Goal: Navigation & Orientation: Find specific page/section

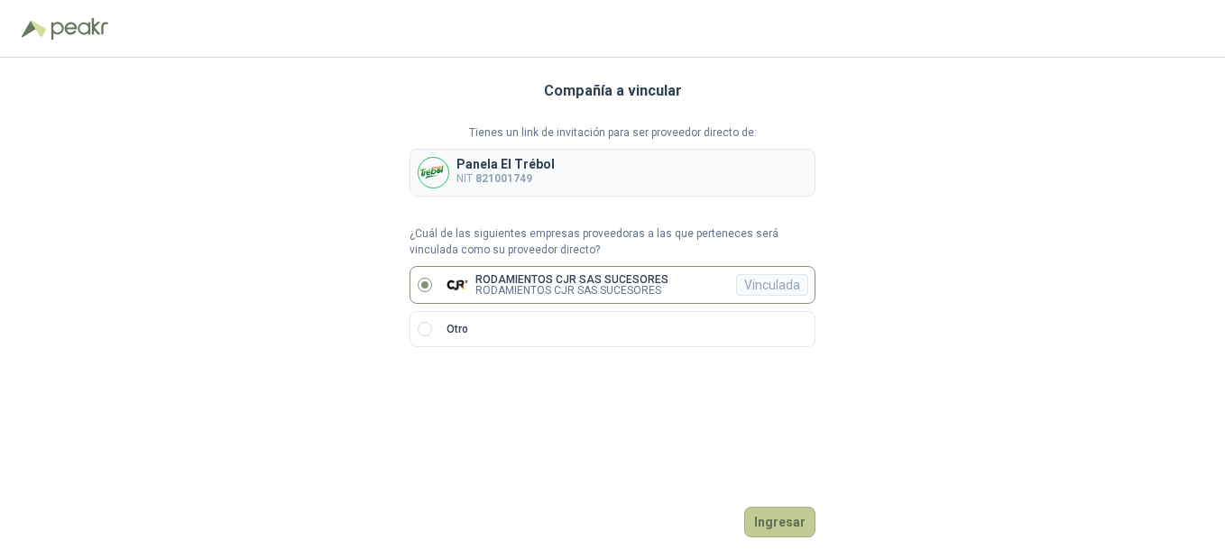
click at [712, 406] on button "Ingresar" at bounding box center [779, 522] width 71 height 31
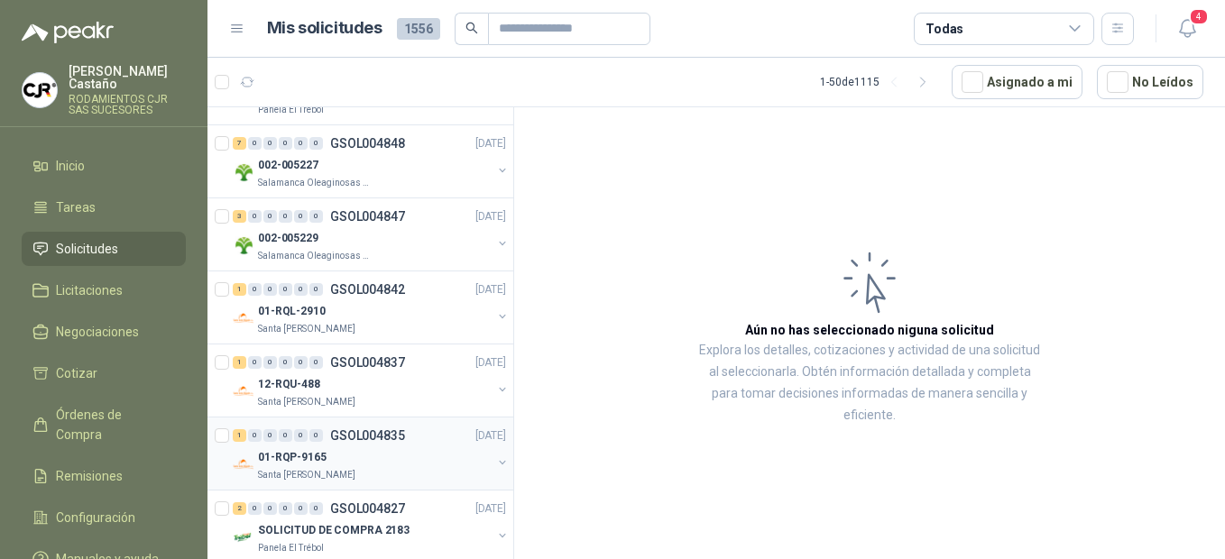
scroll to position [1534, 0]
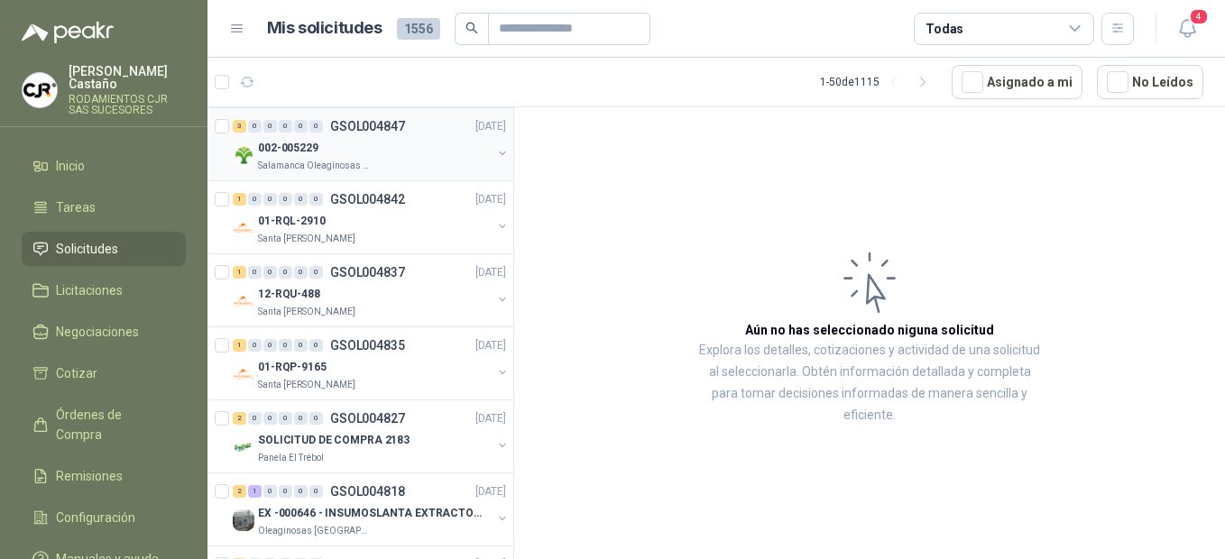
click at [309, 147] on p "002-005229" at bounding box center [288, 148] width 60 height 17
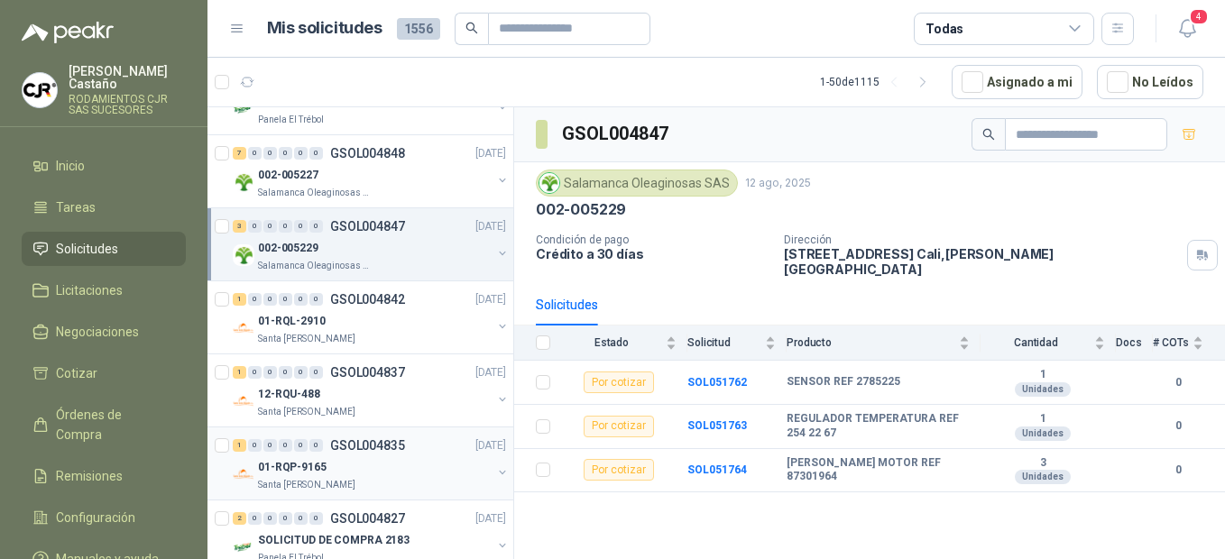
scroll to position [1353, 0]
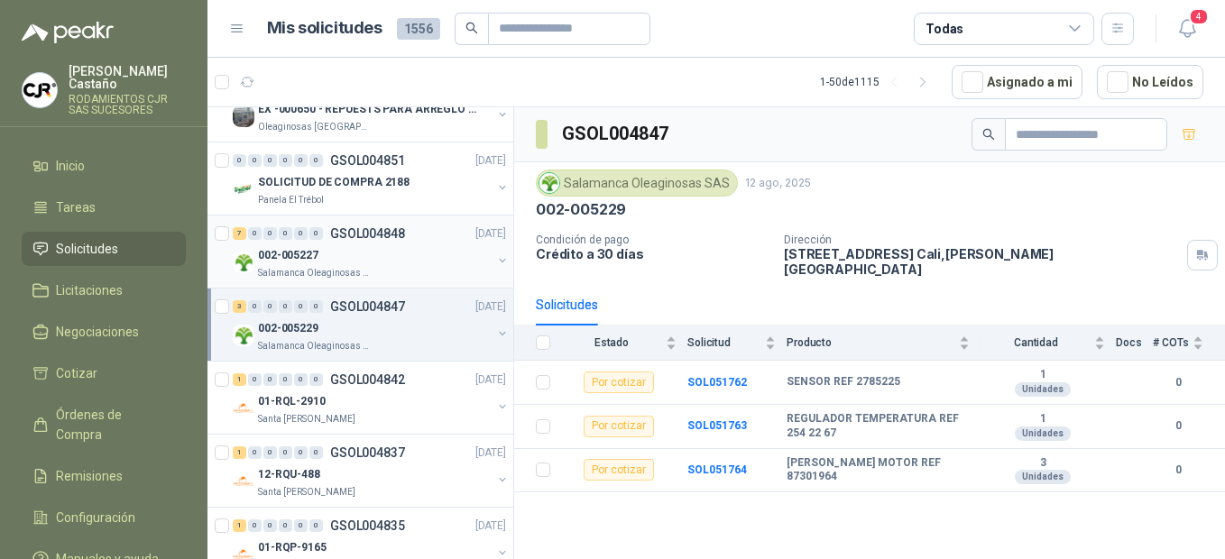
click at [314, 258] on p "002-005227" at bounding box center [288, 255] width 60 height 17
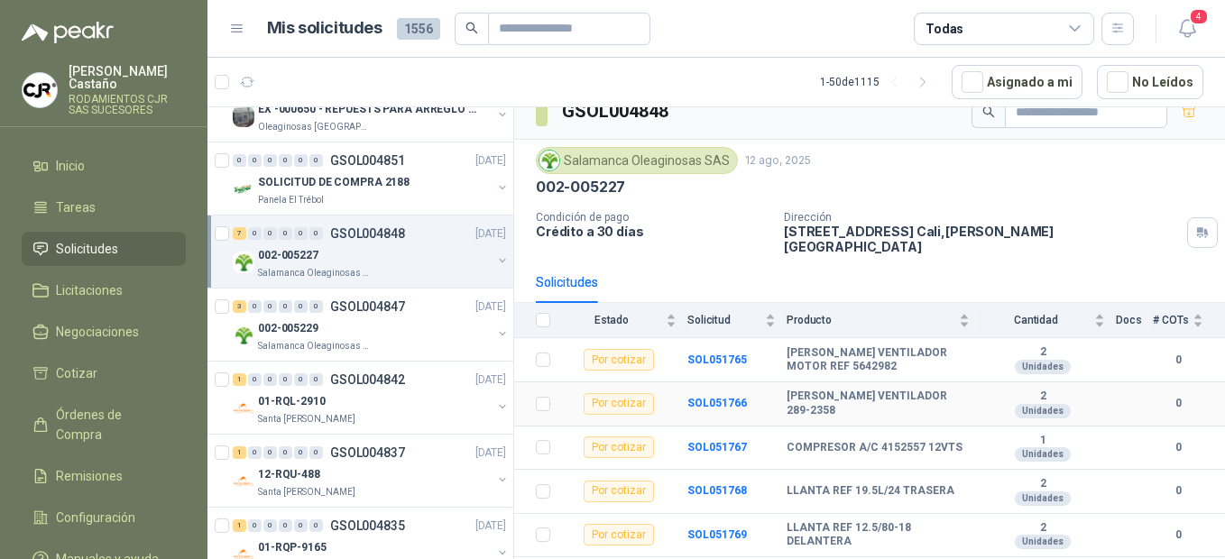
scroll to position [89, 0]
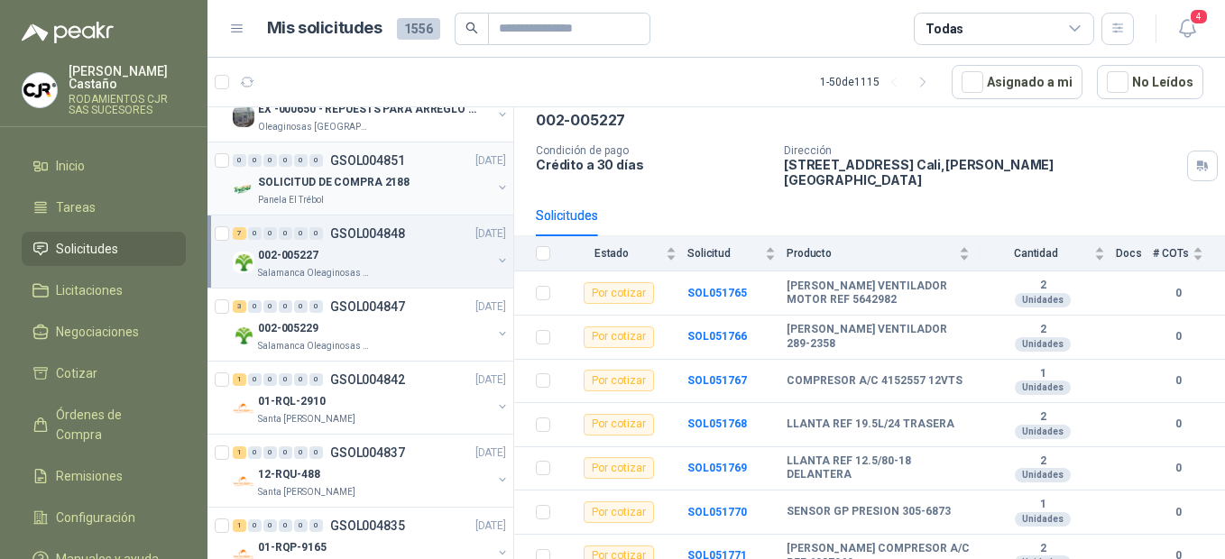
click at [317, 189] on p "SOLICITUD DE COMPRA 2188" at bounding box center [334, 182] width 152 height 17
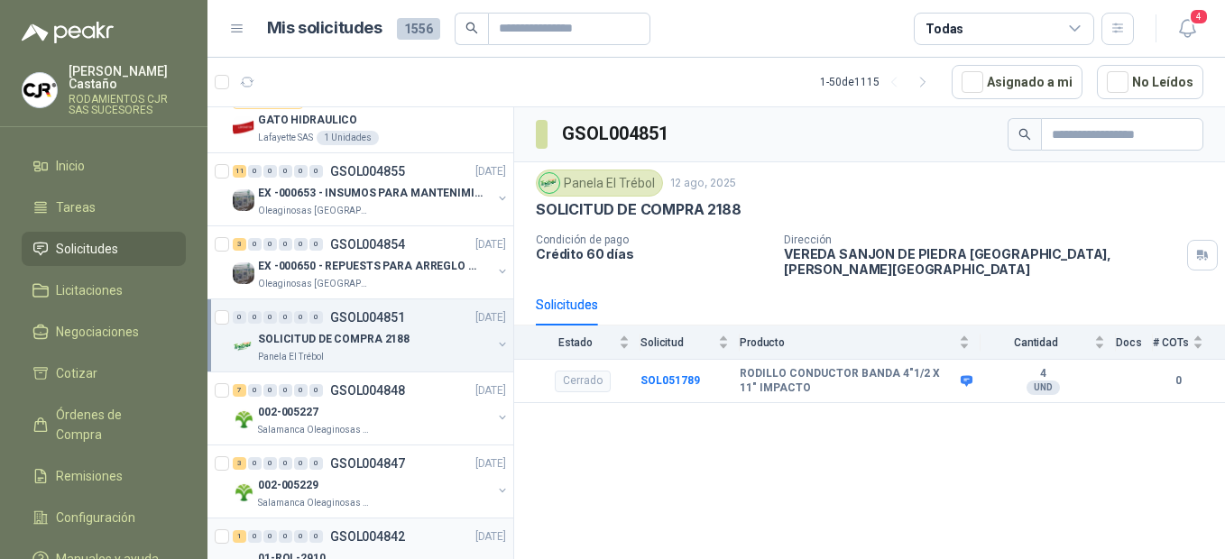
scroll to position [1173, 0]
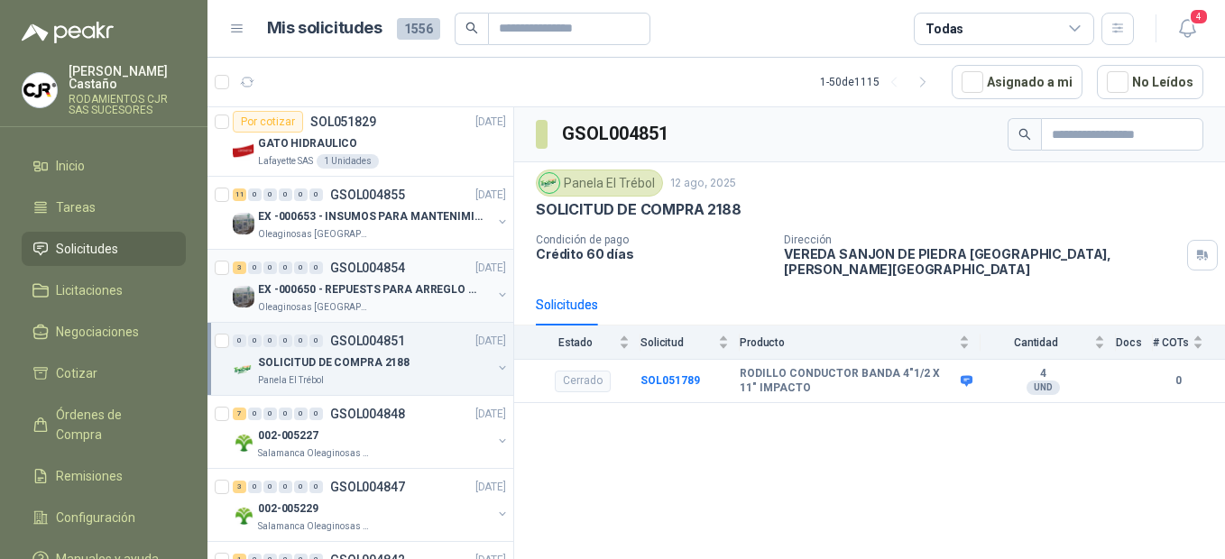
click at [310, 298] on p "EX -000650 - REPUESTS PARA ARREGLO BOMBA DE PLANTA" at bounding box center [370, 289] width 225 height 17
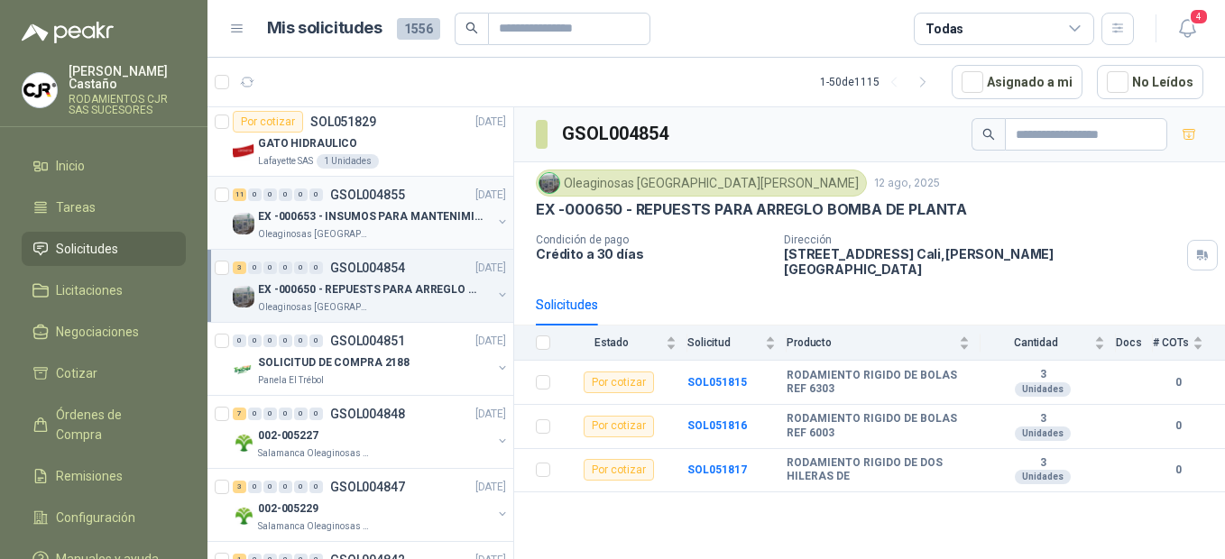
click at [348, 217] on p "EX -000653 - INSUMOS PARA MANTENIMIENTO A CADENAS" at bounding box center [370, 216] width 225 height 17
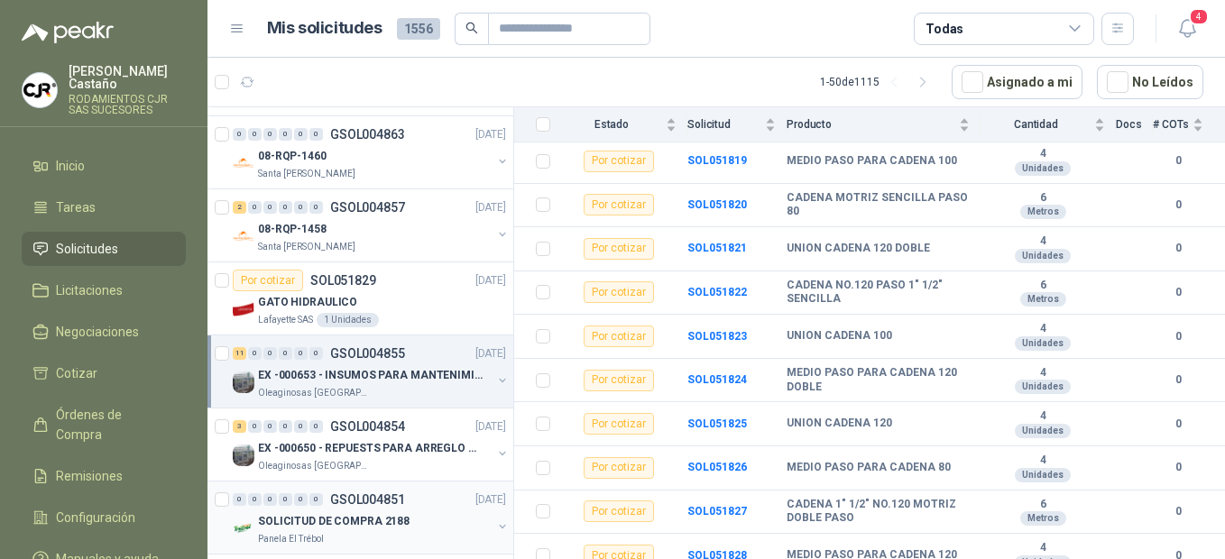
scroll to position [992, 0]
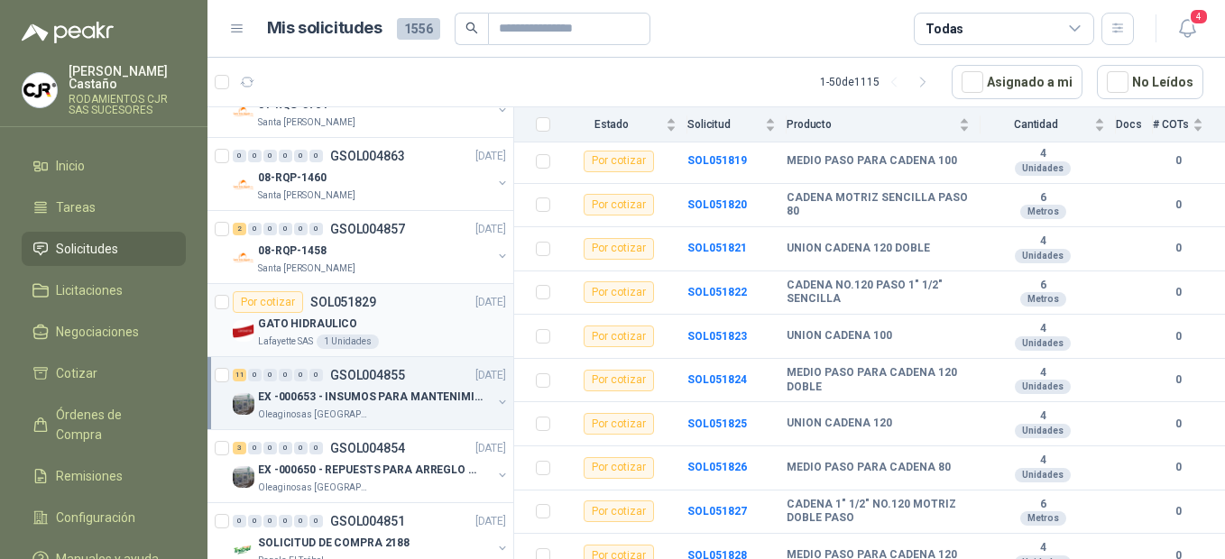
click at [322, 332] on p "GATO HIDRAULICO" at bounding box center [307, 324] width 99 height 17
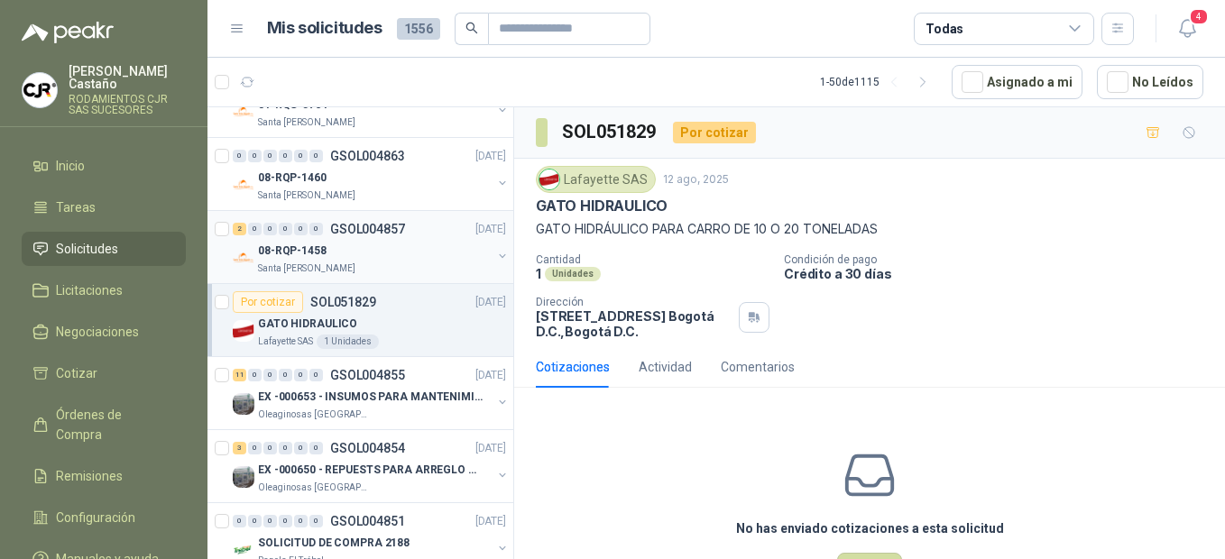
click at [309, 253] on p "08-RQP-1458" at bounding box center [292, 251] width 69 height 17
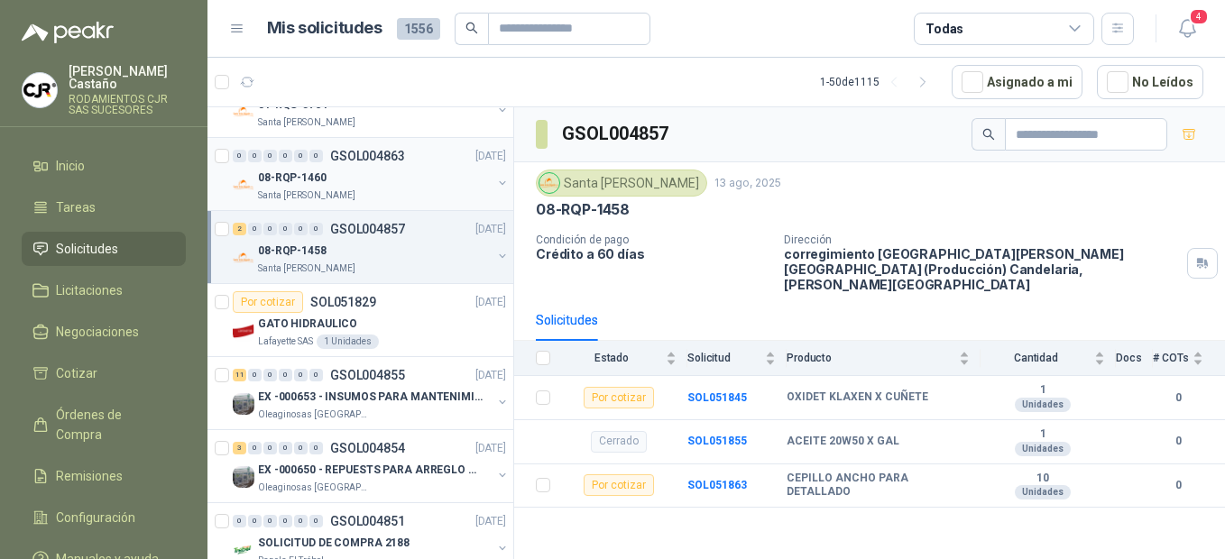
click at [314, 186] on div "08-RQP-1460" at bounding box center [375, 178] width 234 height 22
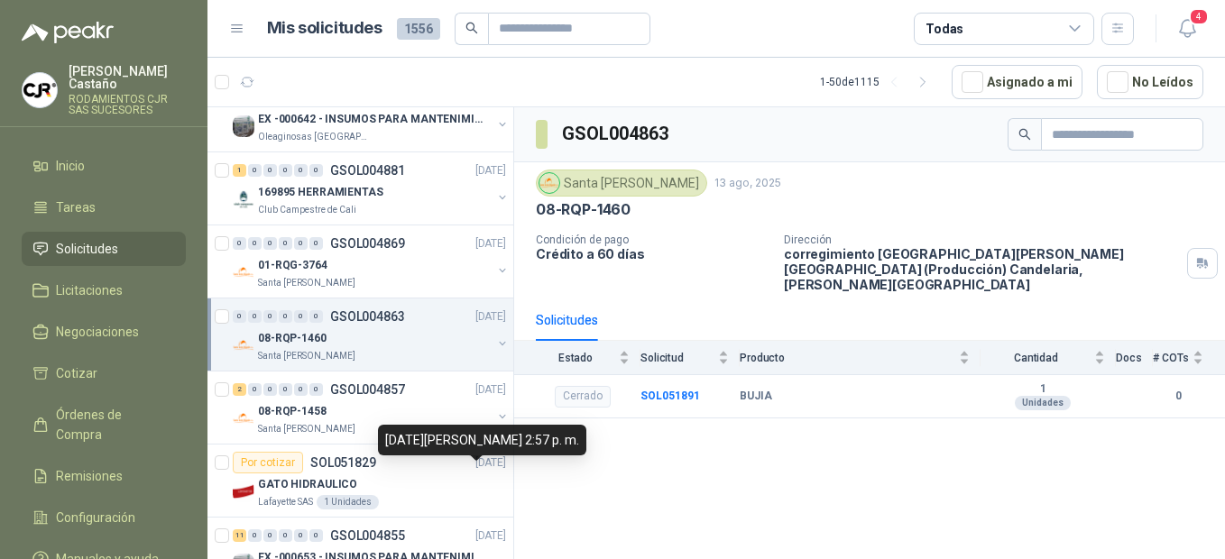
scroll to position [812, 0]
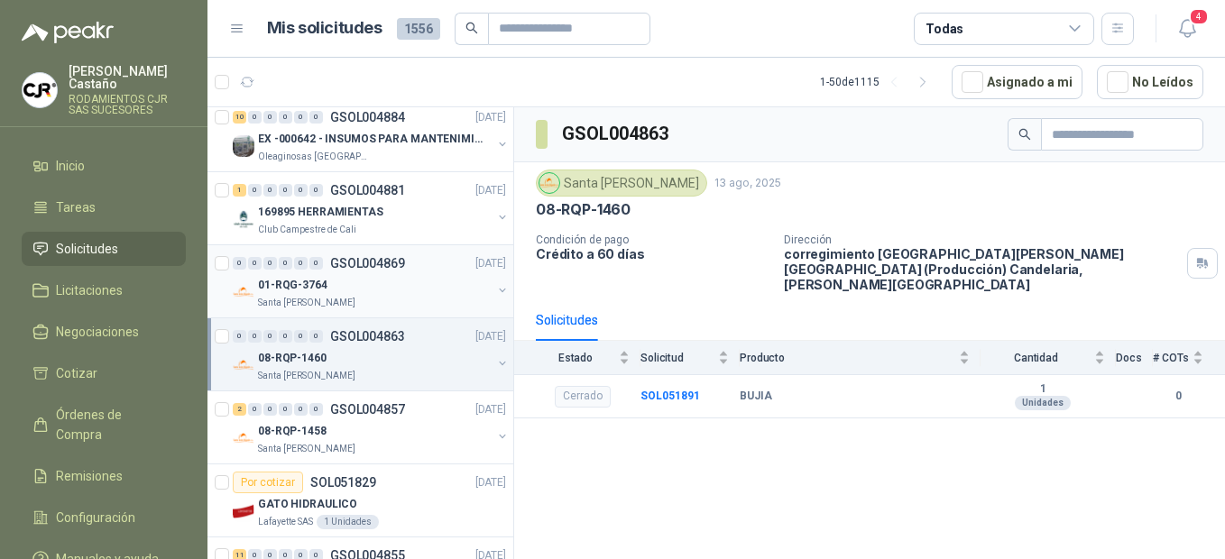
click at [291, 277] on p "01-RQG-3764" at bounding box center [292, 285] width 69 height 17
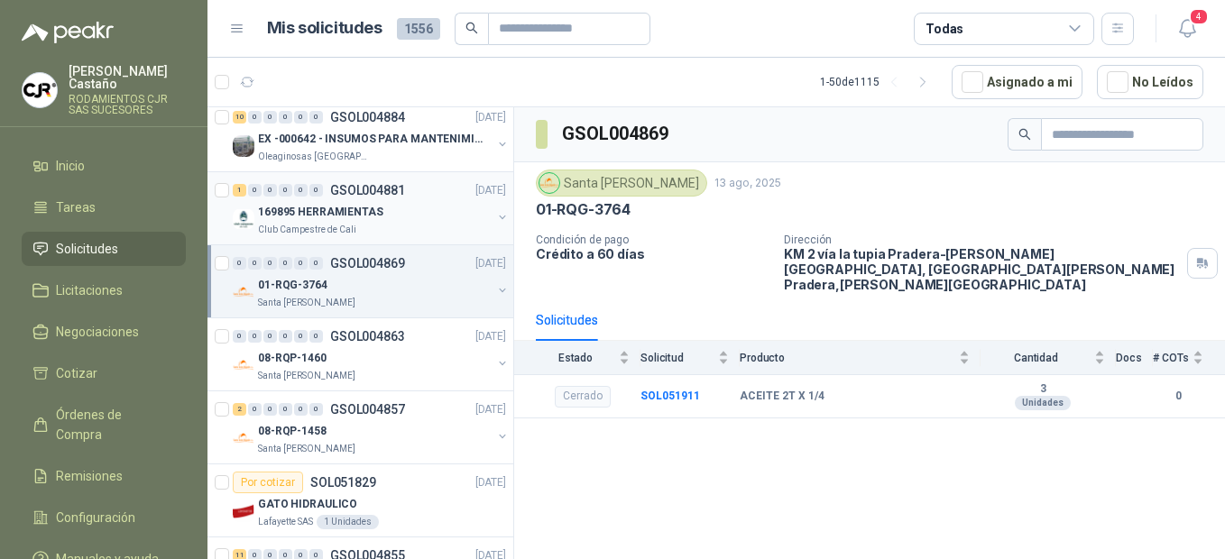
click at [321, 216] on p "169895 HERRAMIENTAS" at bounding box center [320, 212] width 125 height 17
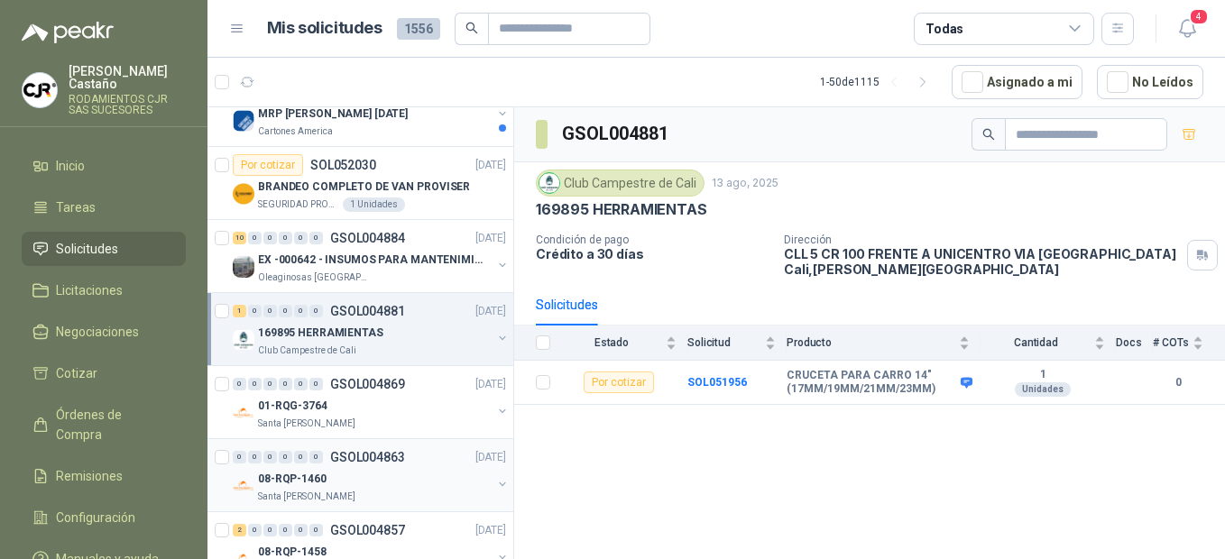
scroll to position [631, 0]
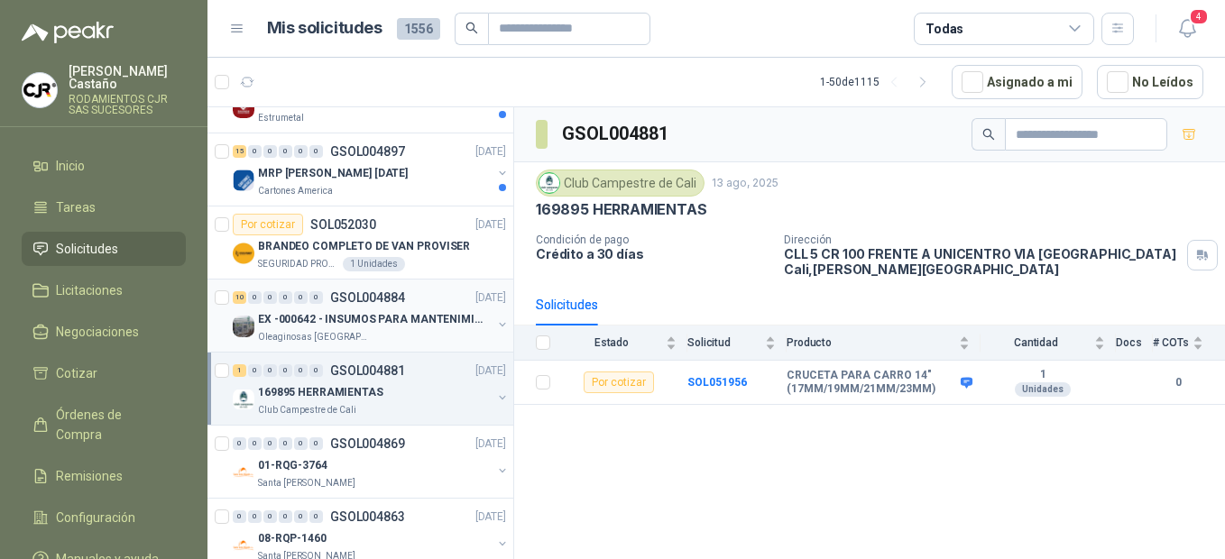
click at [300, 338] on p "Oleaginosas [GEOGRAPHIC_DATA][PERSON_NAME]" at bounding box center [315, 337] width 114 height 14
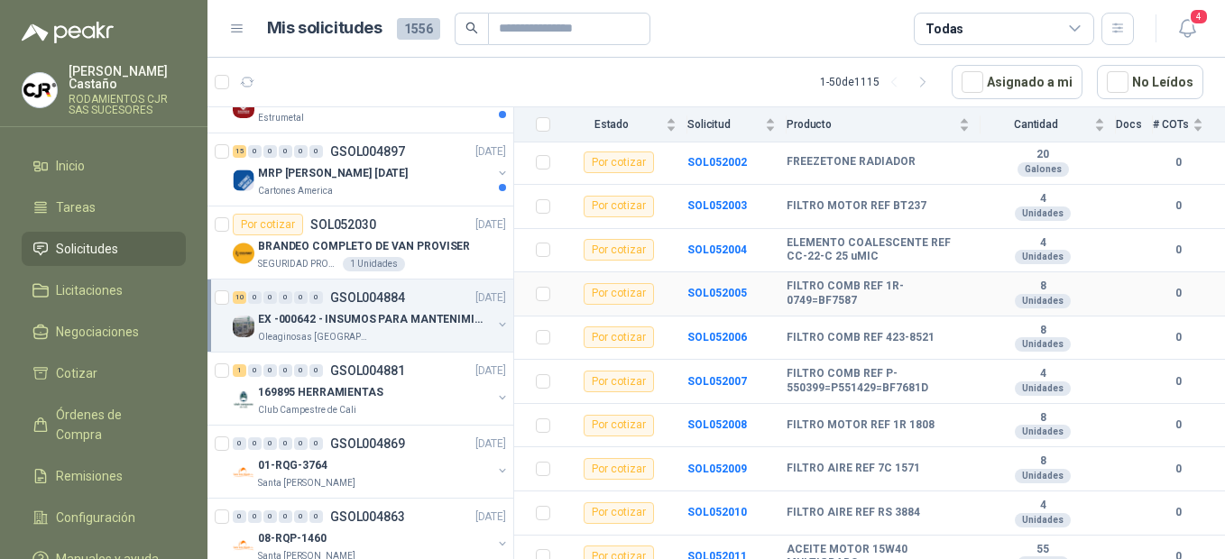
scroll to position [221, 0]
click at [302, 260] on p "SEGURIDAD PROVISER LTDA" at bounding box center [298, 264] width 81 height 14
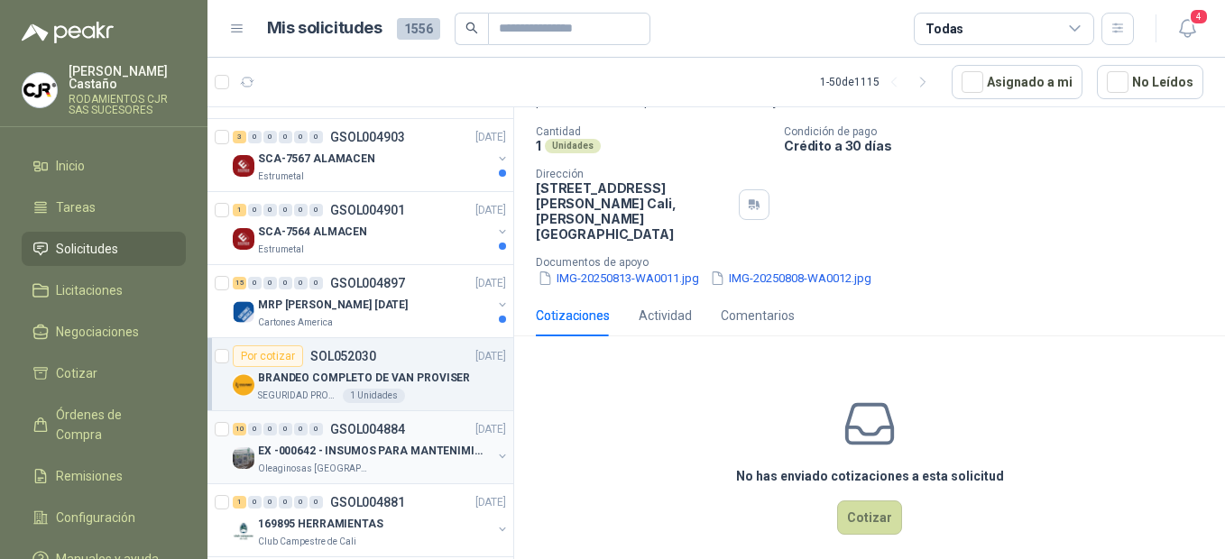
scroll to position [541, 0]
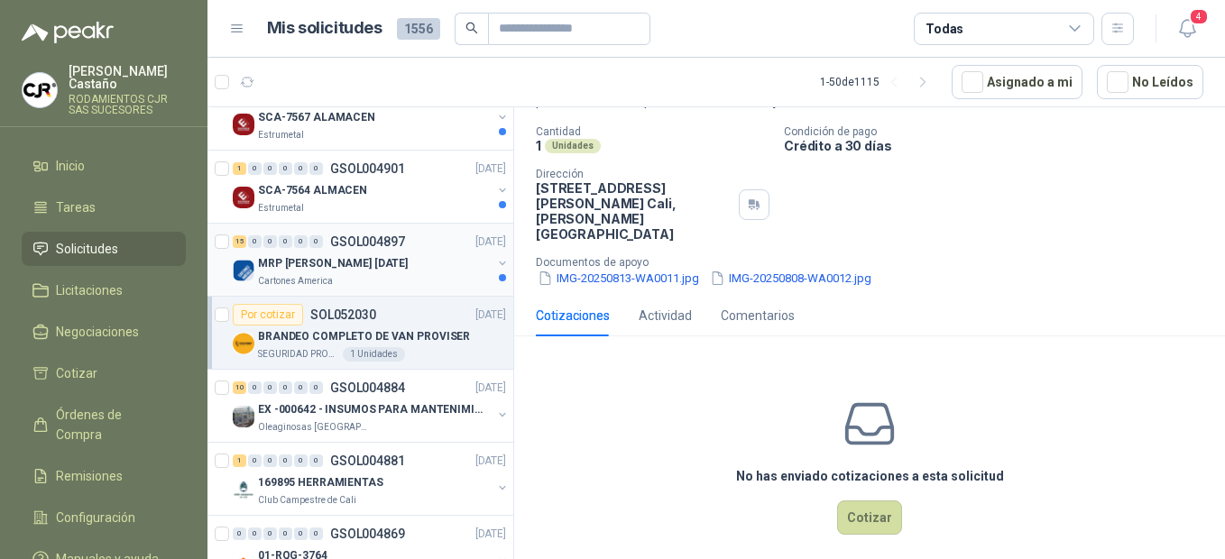
click at [317, 274] on p "Cartones America" at bounding box center [295, 281] width 75 height 14
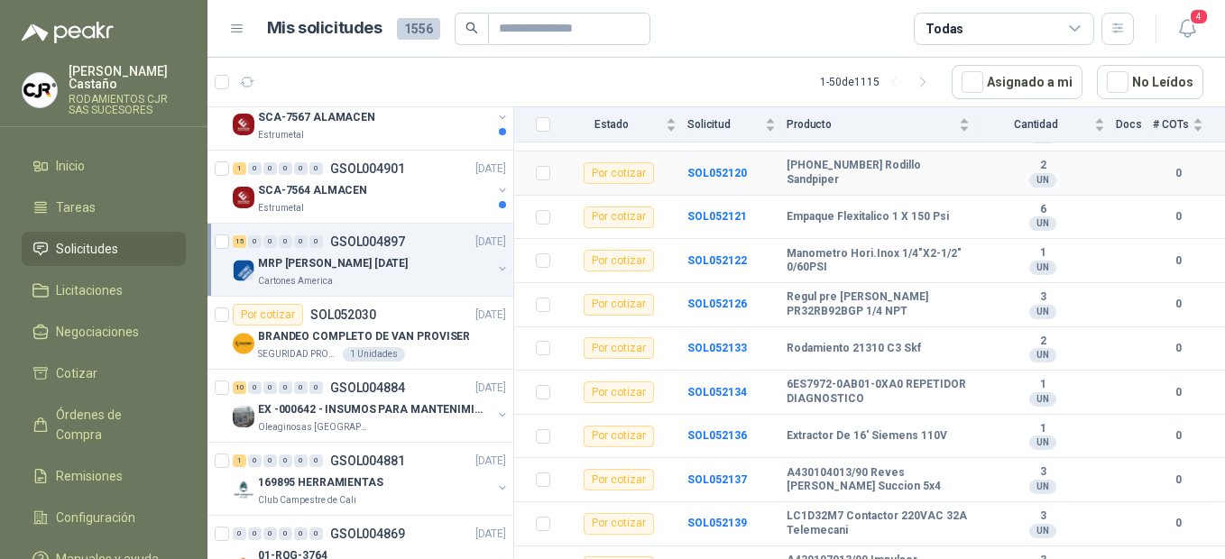
scroll to position [440, 0]
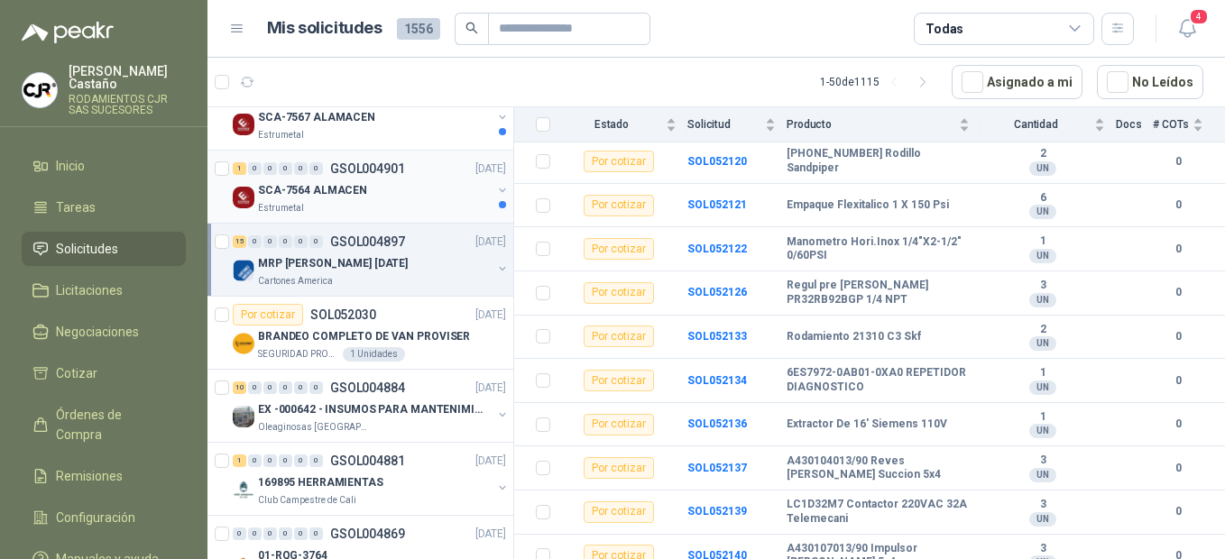
click at [322, 191] on p "SCA-7564 ALMACEN" at bounding box center [312, 190] width 109 height 17
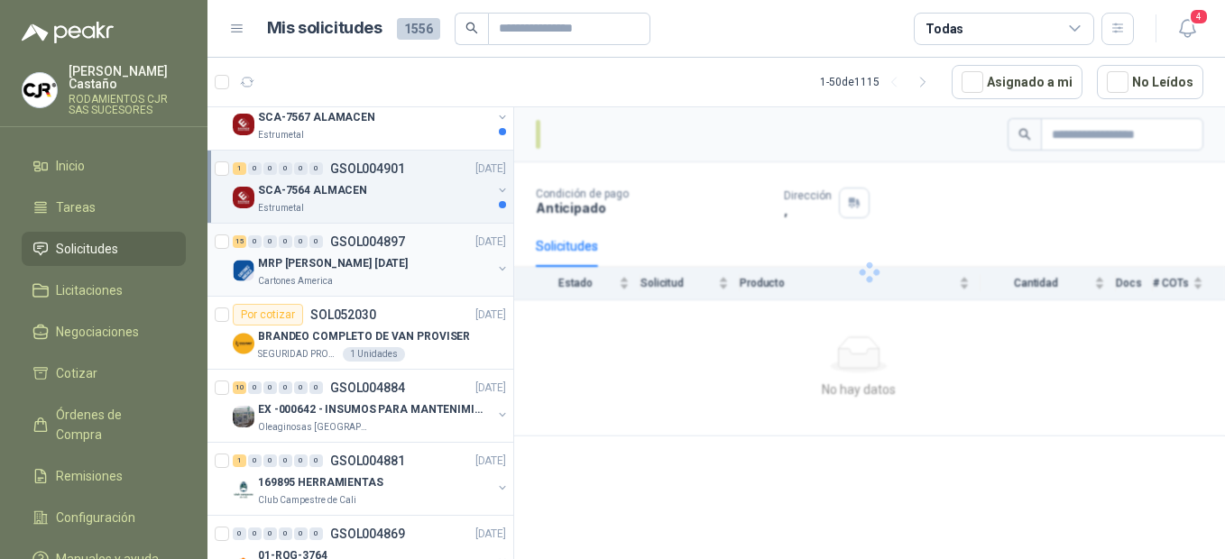
scroll to position [451, 0]
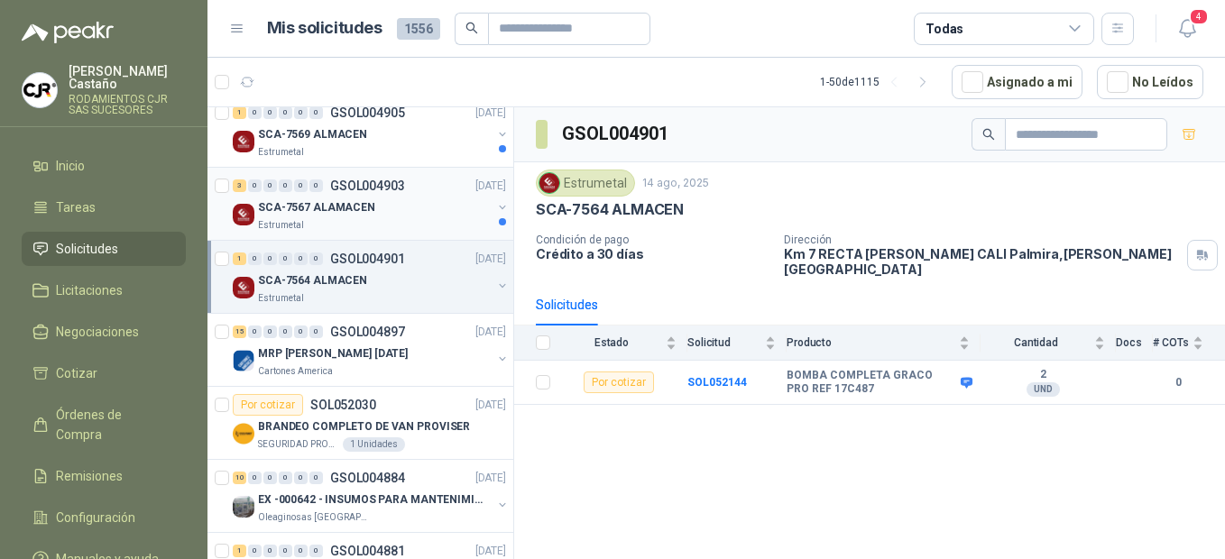
click at [292, 223] on p "Estrumetal" at bounding box center [281, 225] width 46 height 14
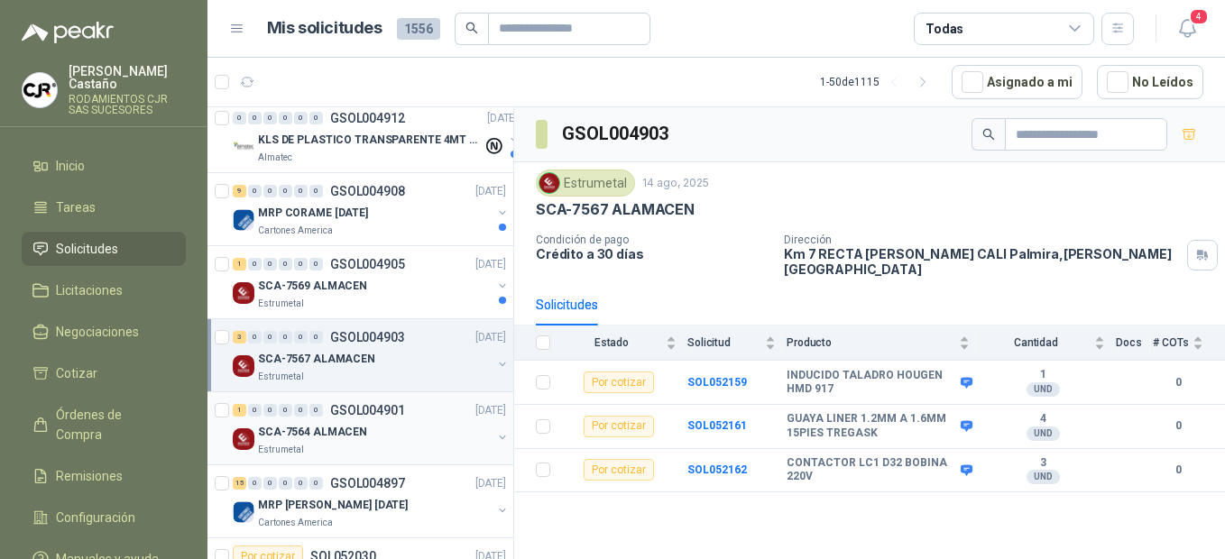
scroll to position [271, 0]
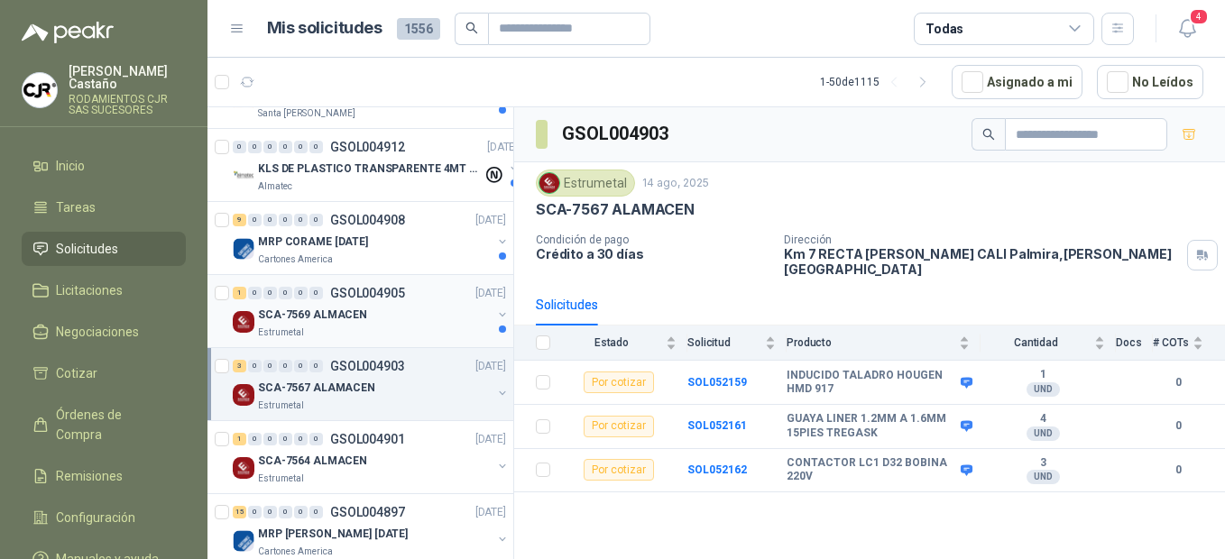
click at [281, 324] on div "SCA-7569 ALMACEN" at bounding box center [375, 315] width 234 height 22
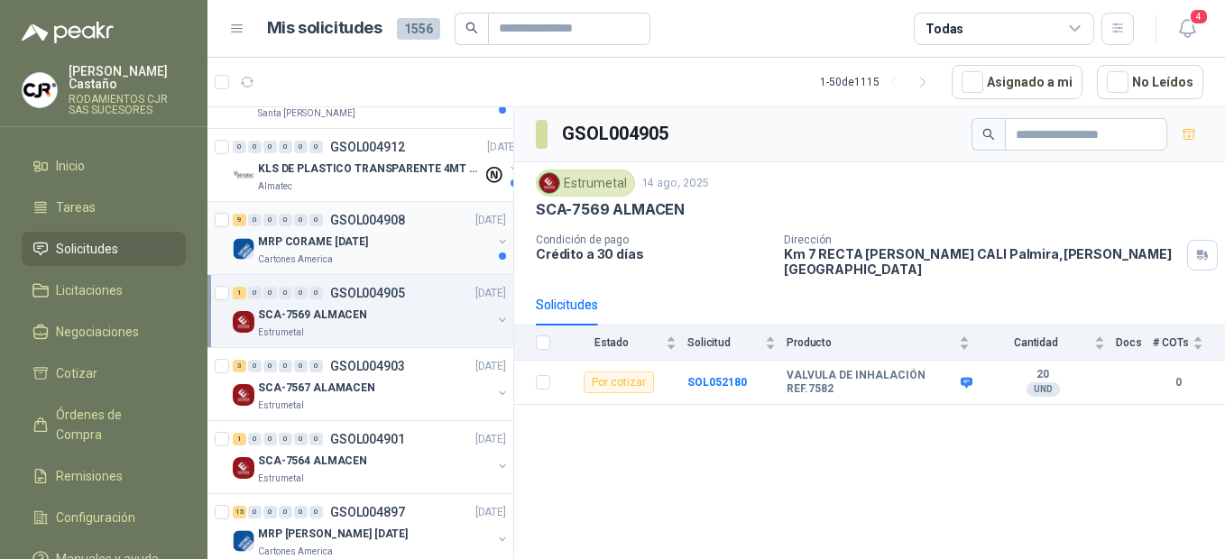
click at [307, 258] on p "Cartones America" at bounding box center [295, 260] width 75 height 14
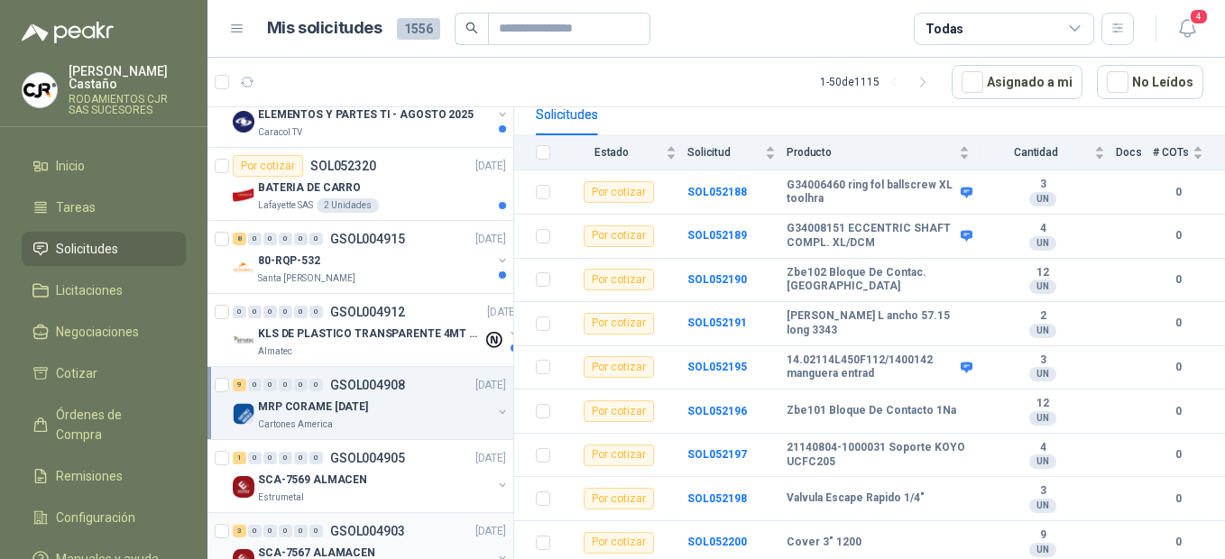
scroll to position [90, 0]
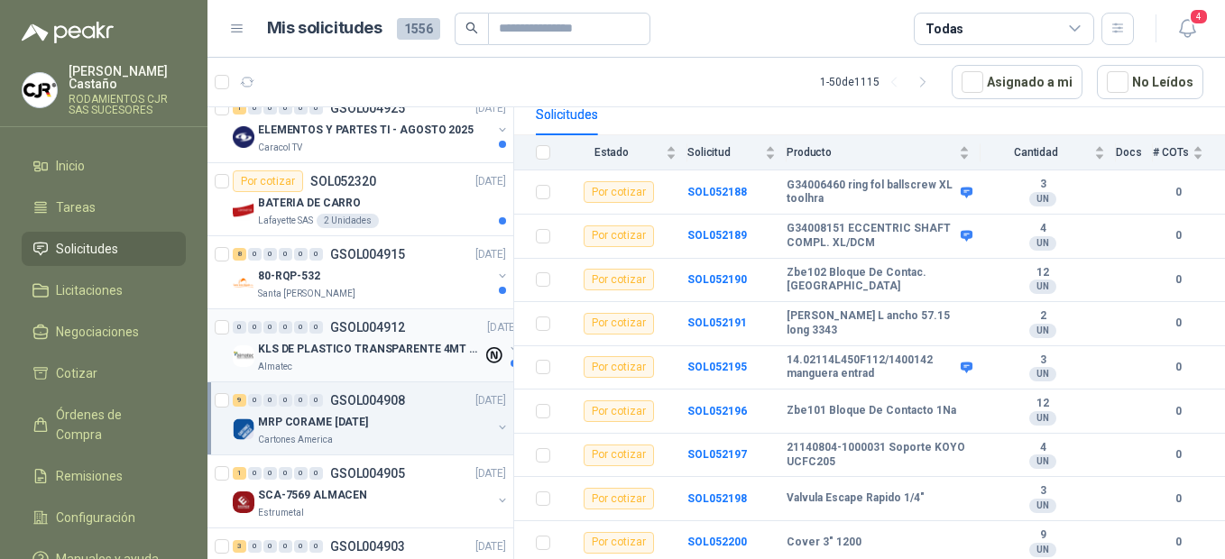
click at [286, 346] on p "KLS DE PLASTICO TRANSPARENTE 4MT CAL 4 Y CINTA TRA" at bounding box center [370, 349] width 225 height 17
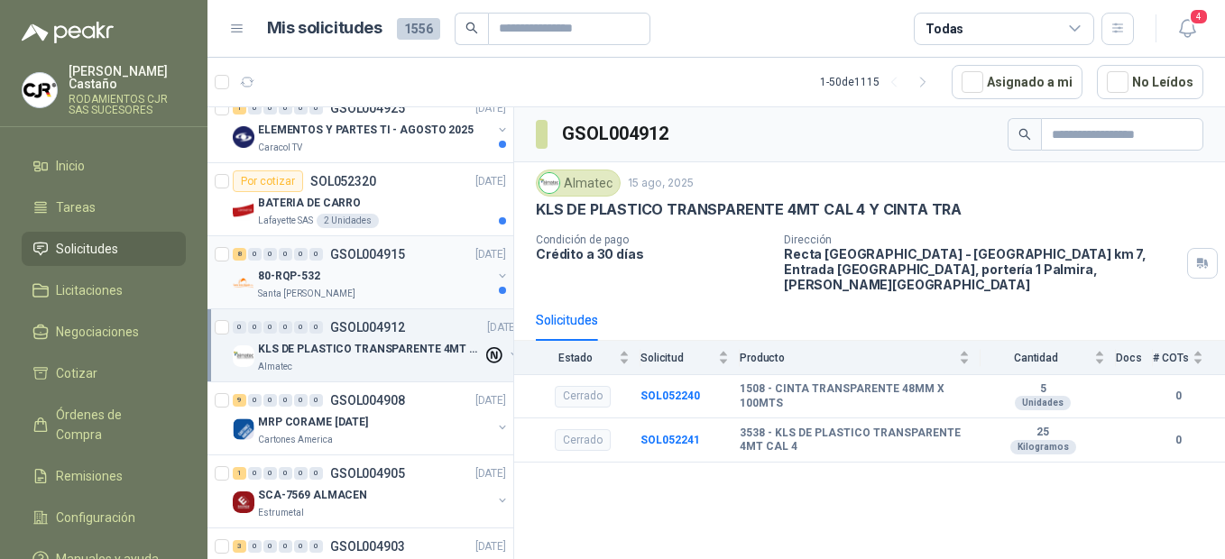
click at [306, 285] on div "80-RQP-532" at bounding box center [375, 276] width 234 height 22
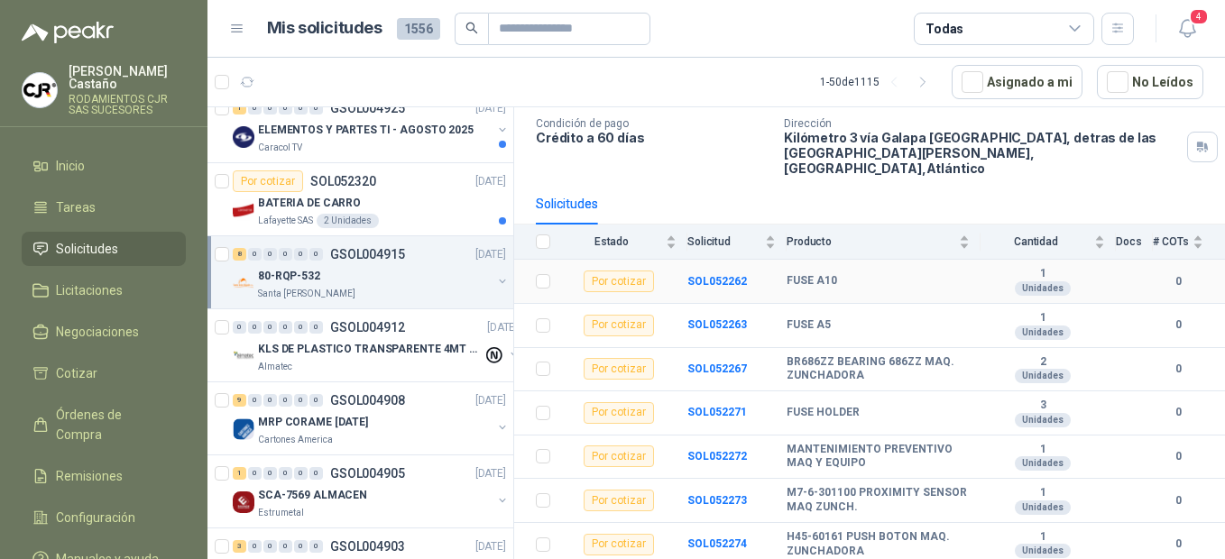
scroll to position [146, 0]
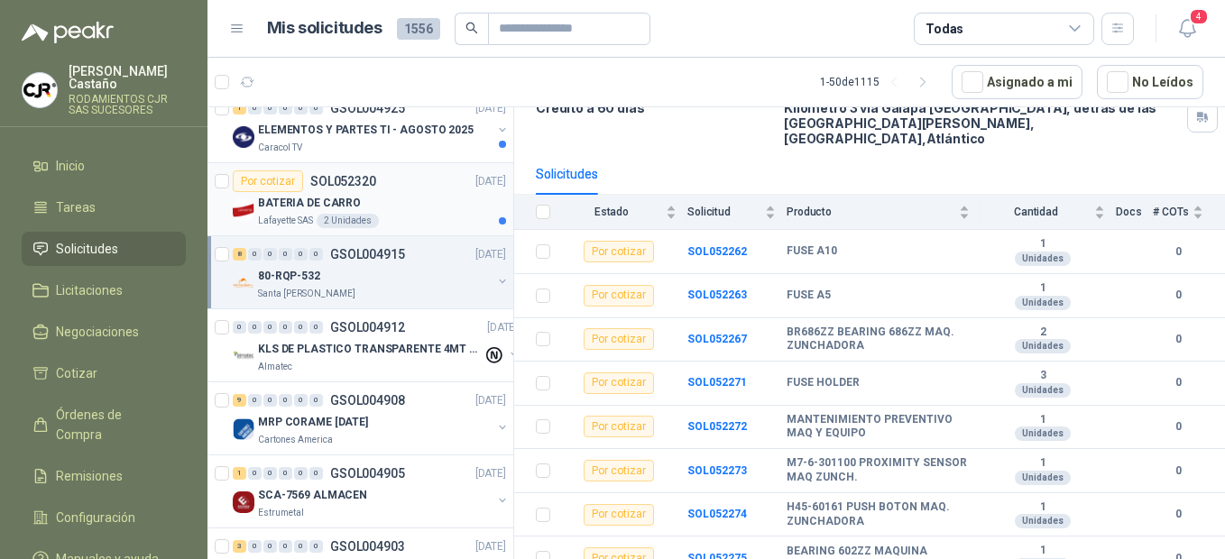
click at [290, 208] on p "BATERIA DE CARRO" at bounding box center [309, 203] width 103 height 17
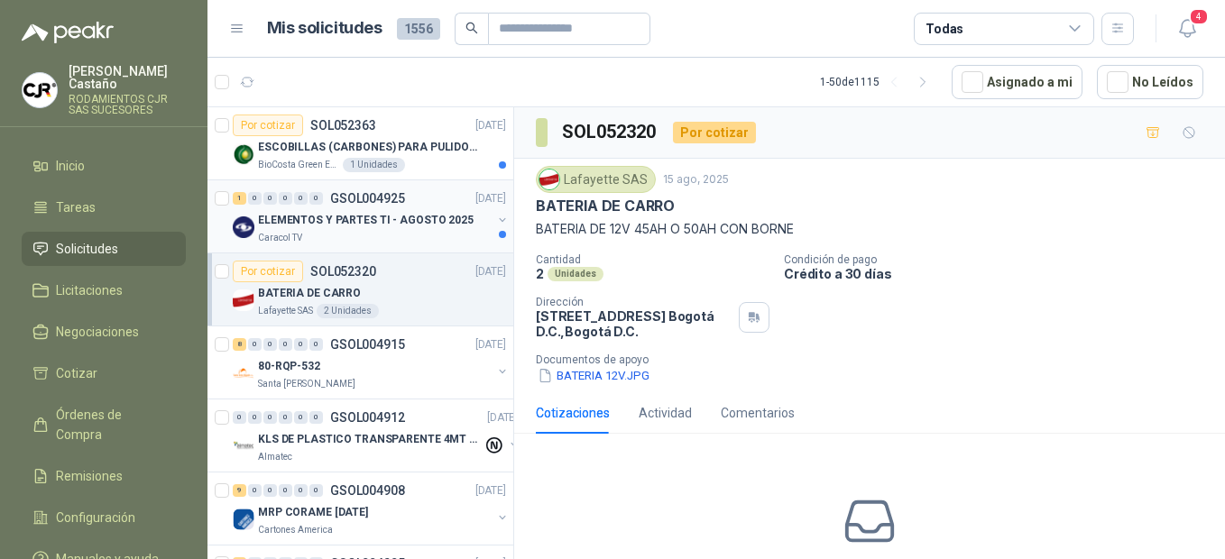
click at [280, 214] on p "ELEMENTOS Y PARTES TI - AGOSTO 2025" at bounding box center [366, 220] width 216 height 17
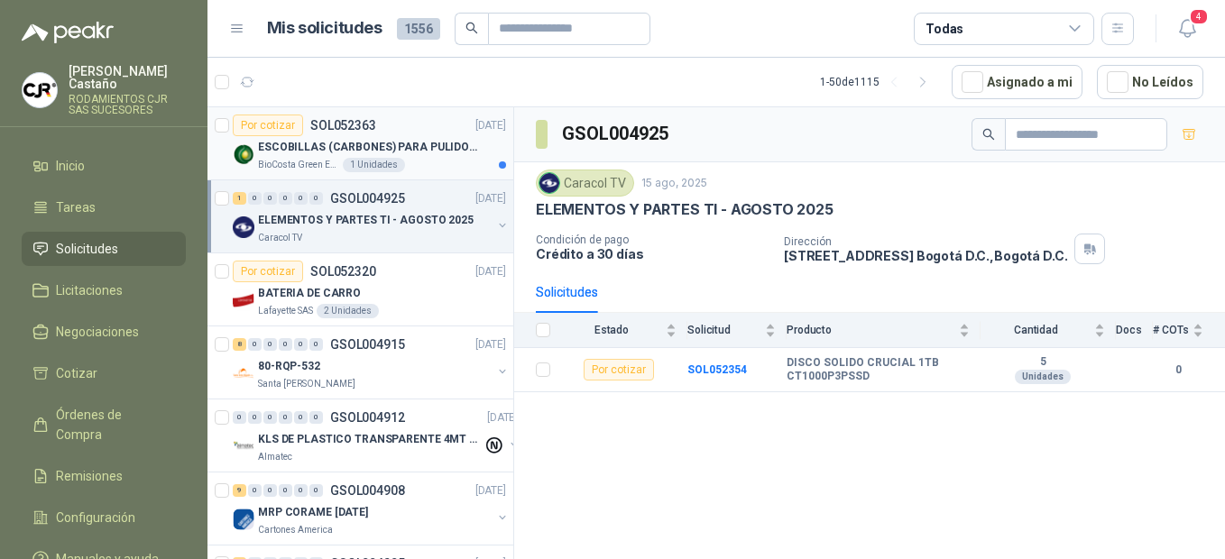
click at [275, 157] on div "ESCOBILLAS (CARBONES) PARA PULIDORA DEWALT" at bounding box center [382, 147] width 248 height 22
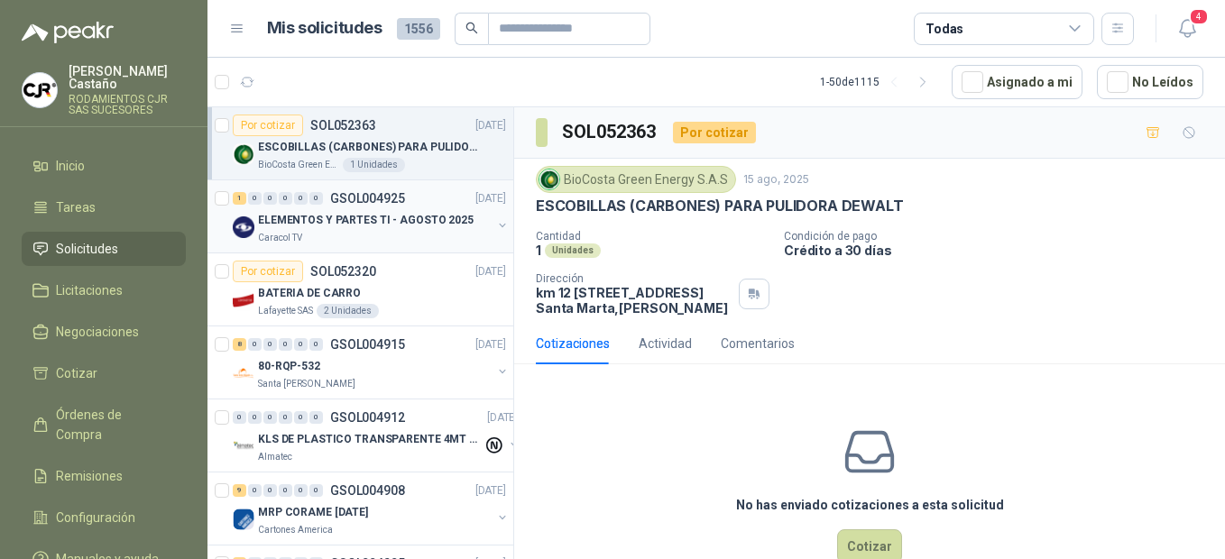
click at [316, 229] on div "ELEMENTOS Y PARTES TI - AGOSTO 2025" at bounding box center [375, 220] width 234 height 22
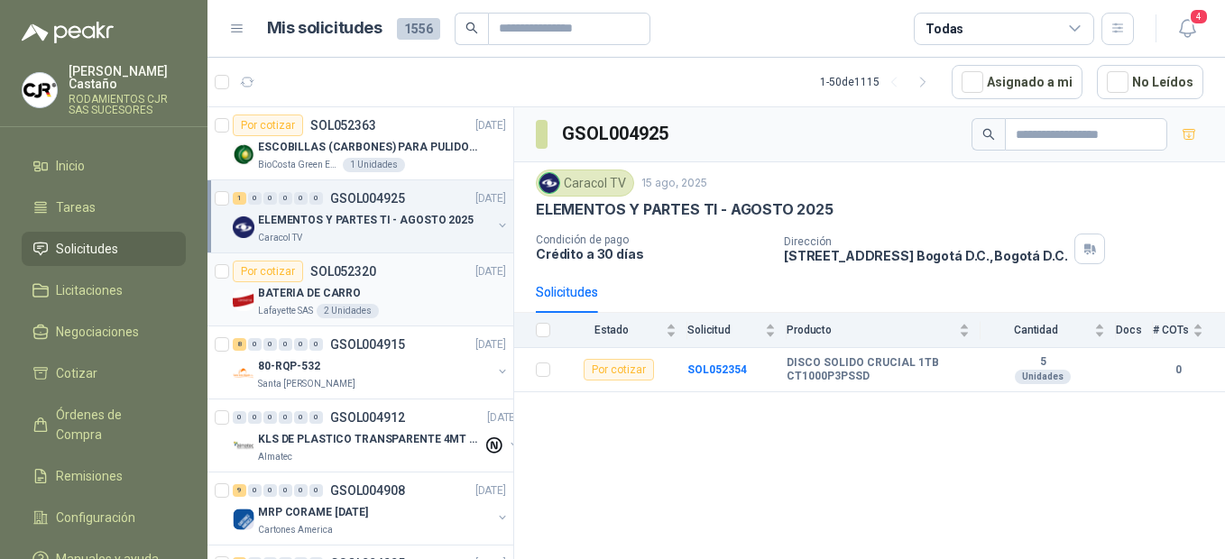
click at [328, 300] on p "BATERIA DE CARRO" at bounding box center [309, 293] width 103 height 17
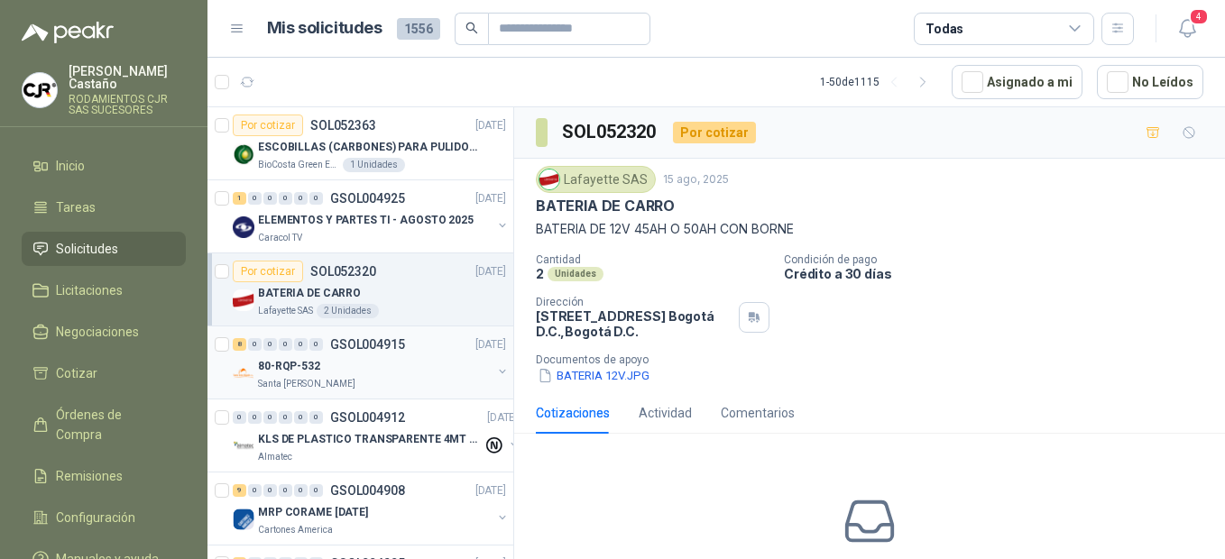
click at [311, 363] on p "80-RQP-532" at bounding box center [289, 366] width 62 height 17
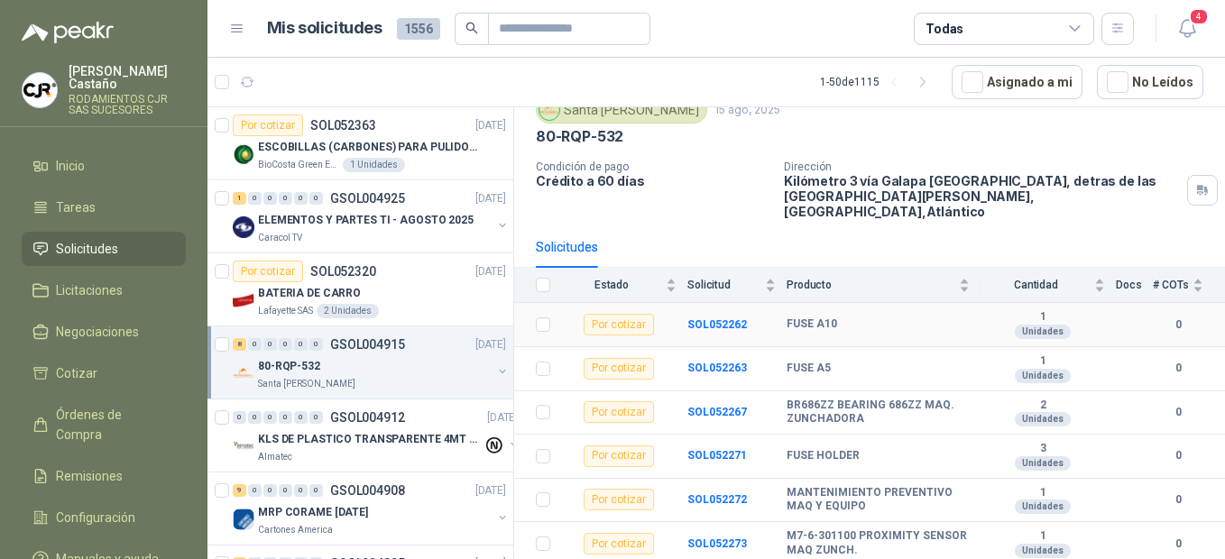
scroll to position [146, 0]
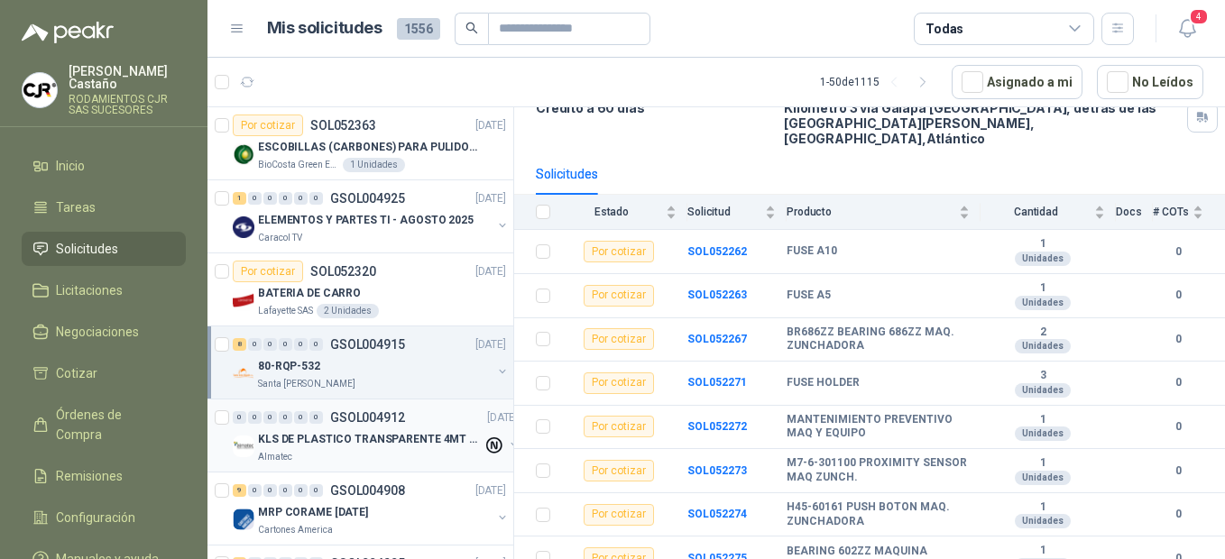
click at [305, 406] on p "KLS DE PLASTICO TRANSPARENTE 4MT CAL 4 Y CINTA TRA" at bounding box center [370, 439] width 225 height 17
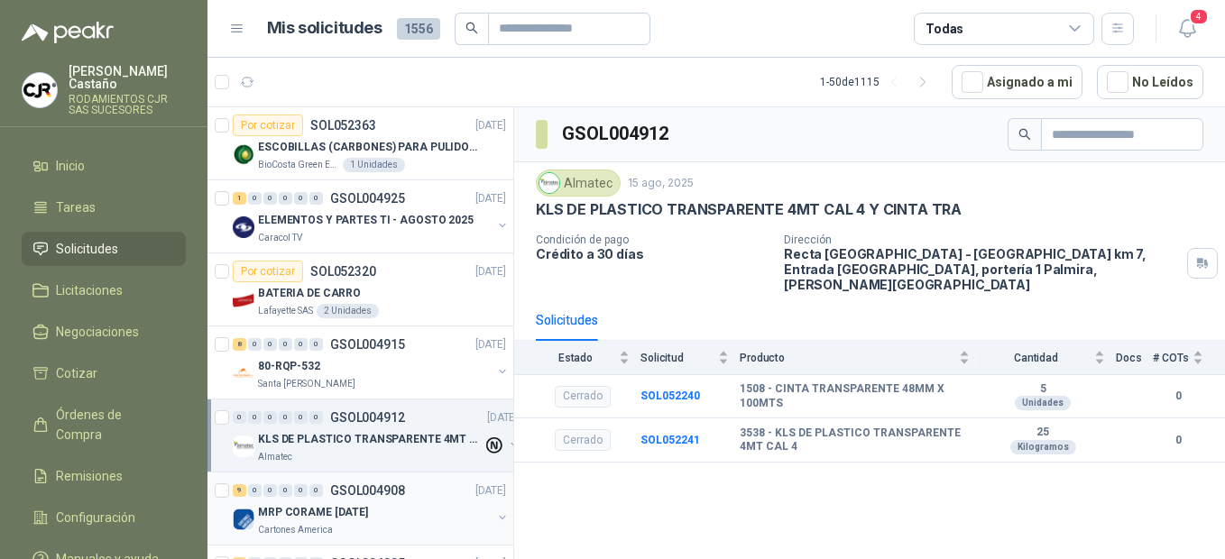
click at [311, 406] on p "MRP CORAME [DATE]" at bounding box center [313, 512] width 110 height 17
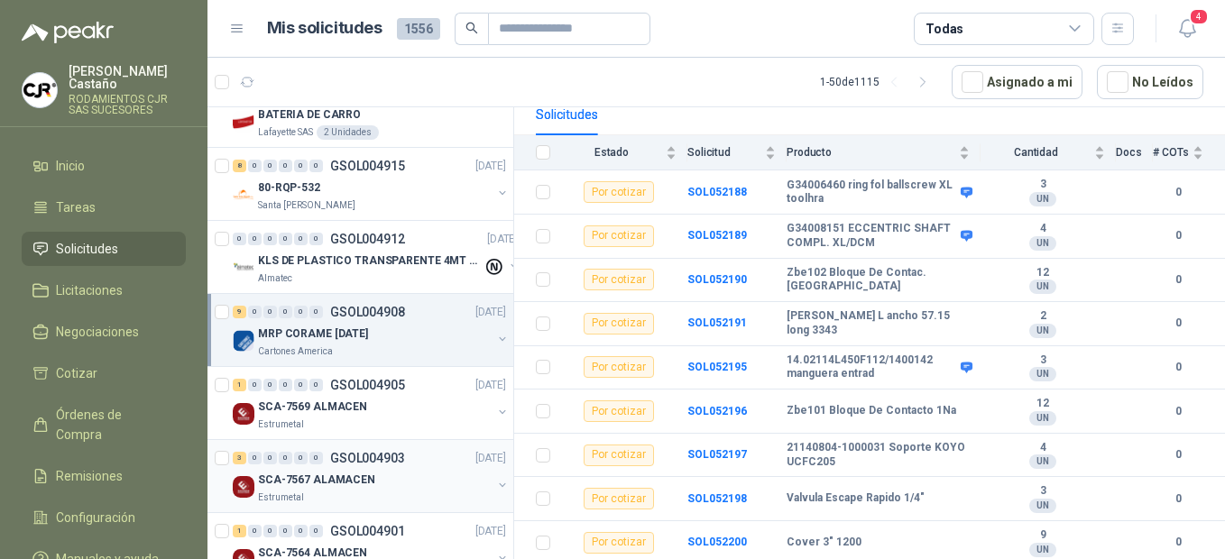
scroll to position [180, 0]
click at [300, 397] on p "SCA-7569 ALMACEN" at bounding box center [312, 405] width 109 height 17
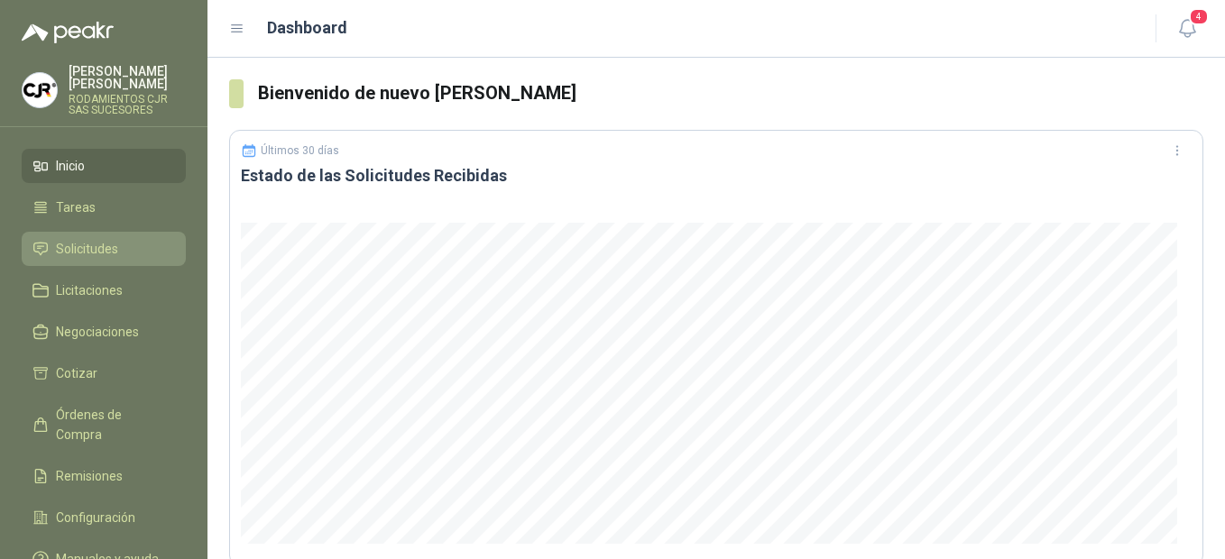
click at [87, 239] on span "Solicitudes" at bounding box center [87, 249] width 62 height 20
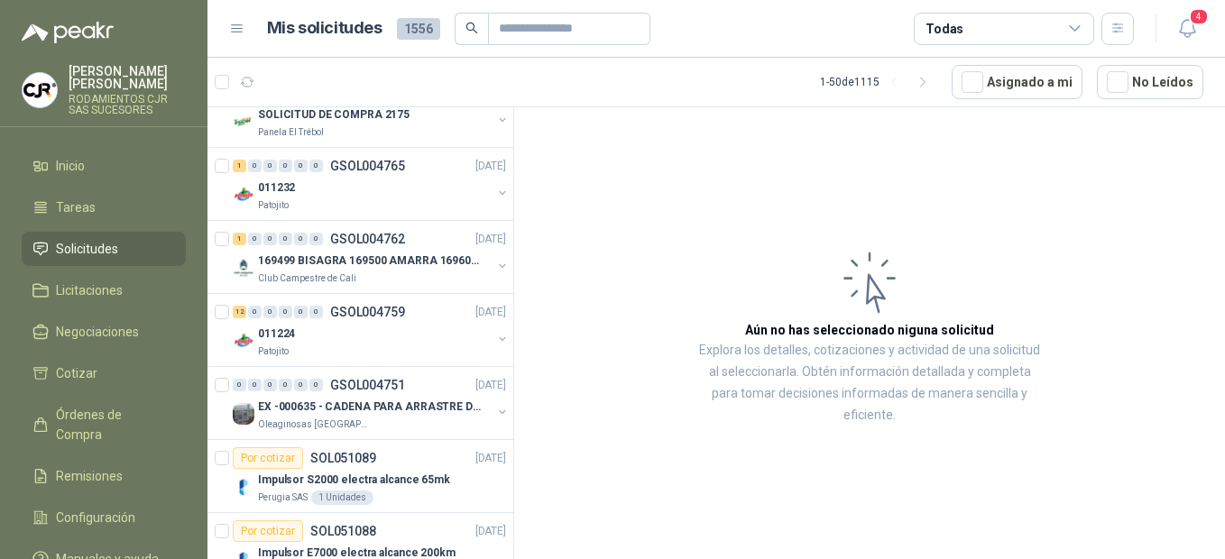
scroll to position [2706, 0]
